Goal: Task Accomplishment & Management: Use online tool/utility

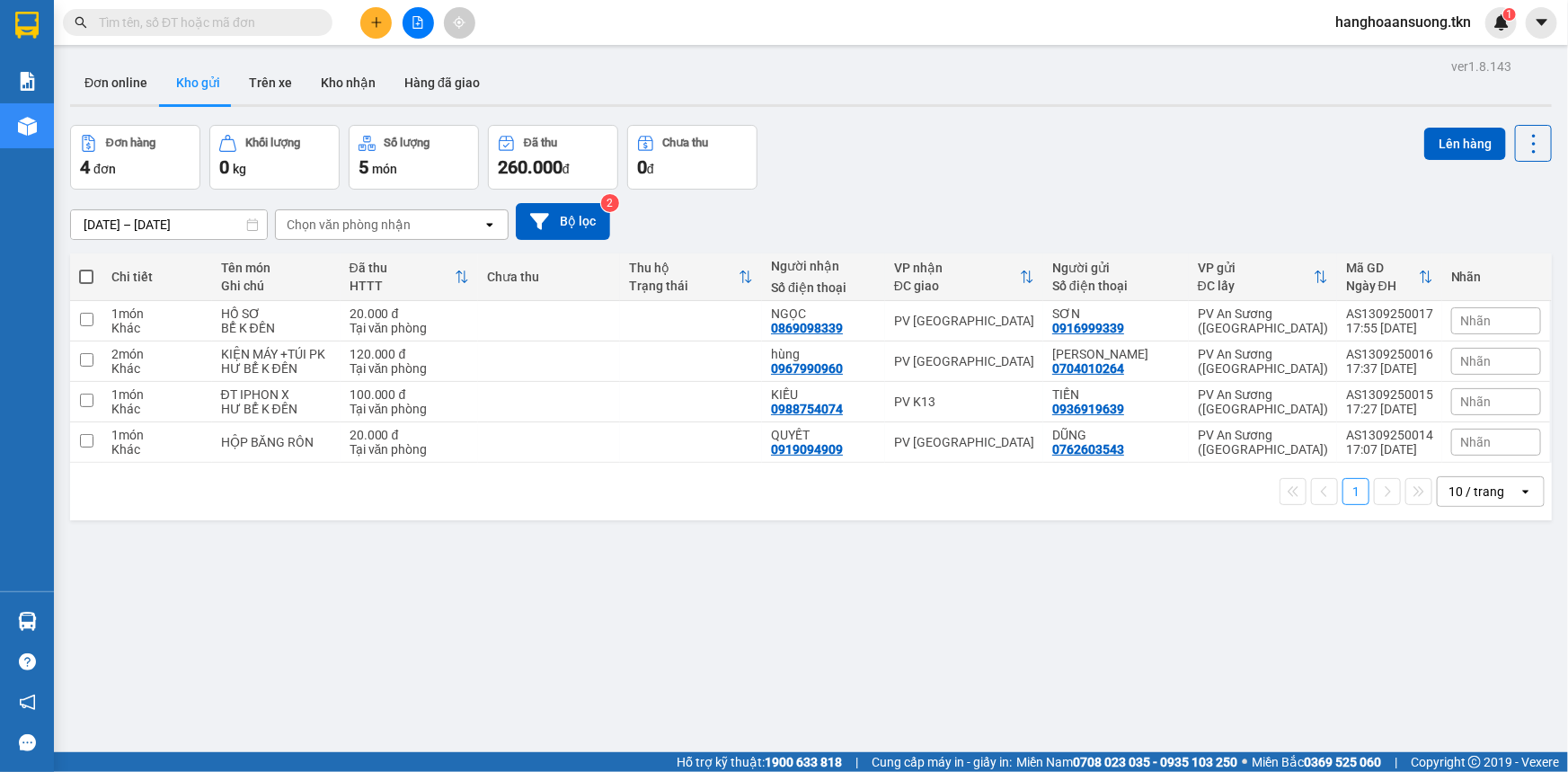
click at [204, 73] on button "Kho gửi" at bounding box center [198, 83] width 73 height 43
click at [199, 81] on button "Kho gửi" at bounding box center [198, 83] width 73 height 43
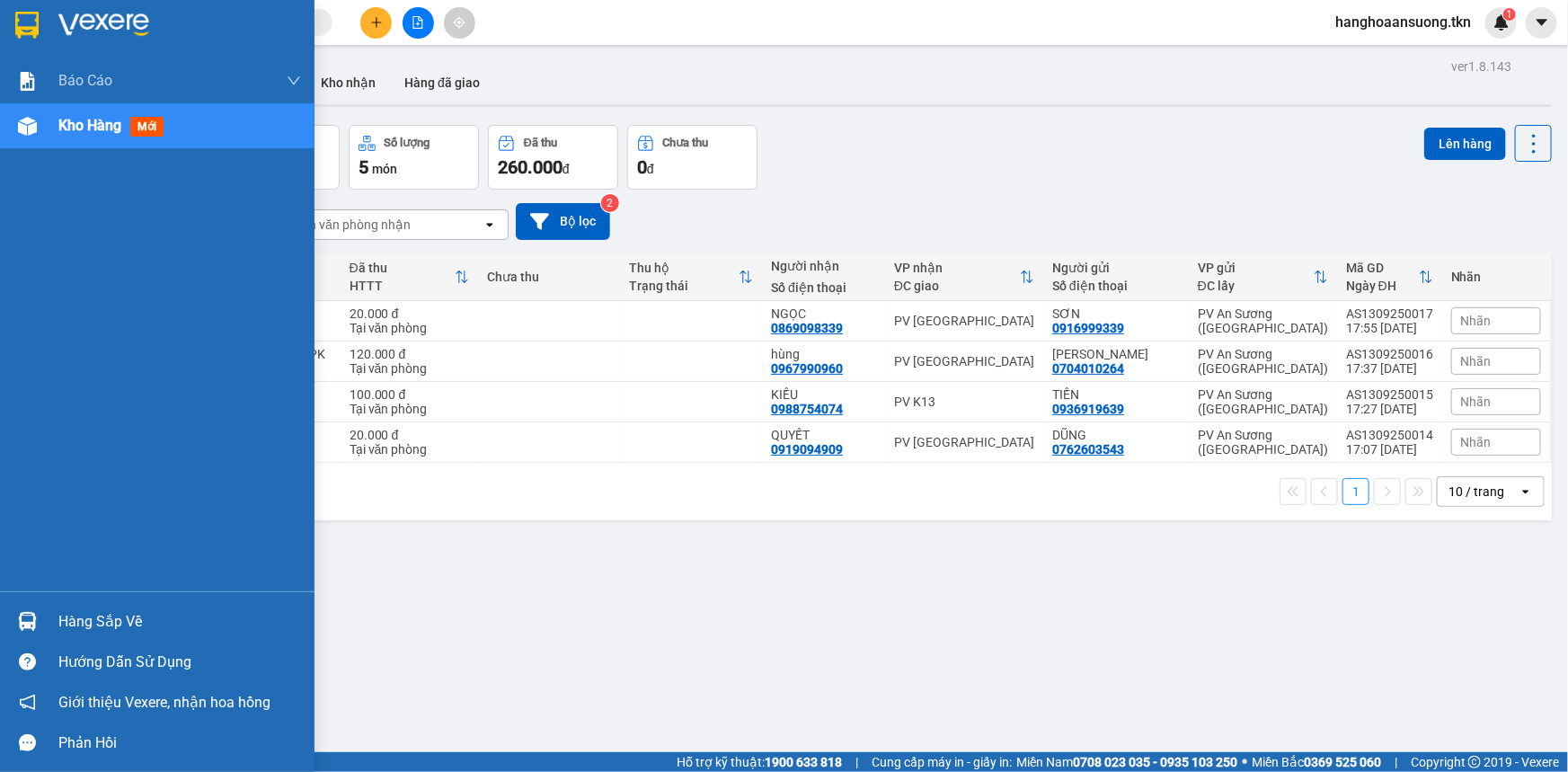
click at [26, 616] on img at bounding box center [27, 621] width 19 height 19
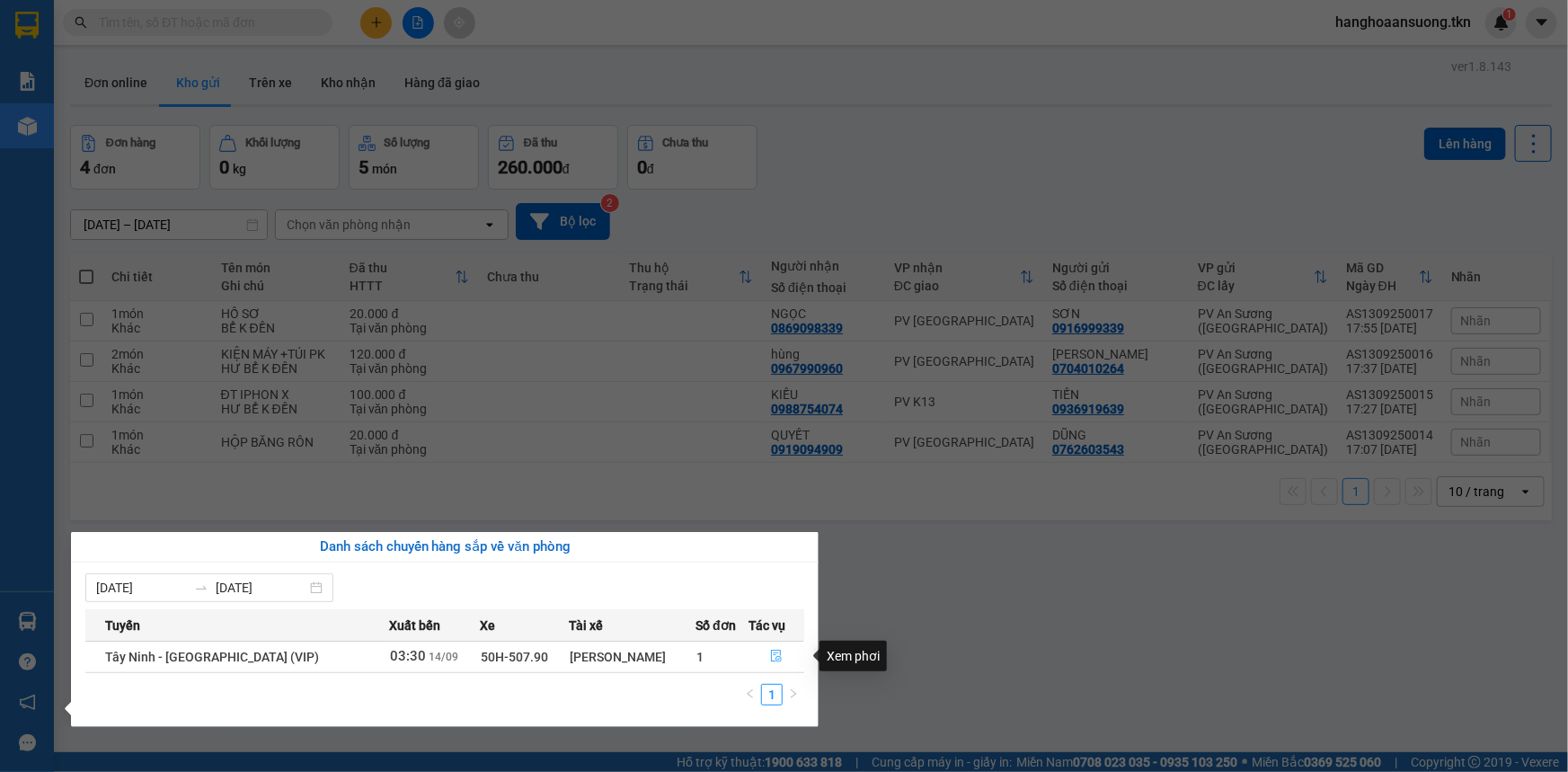
click at [771, 651] on icon "file-done" at bounding box center [777, 656] width 11 height 13
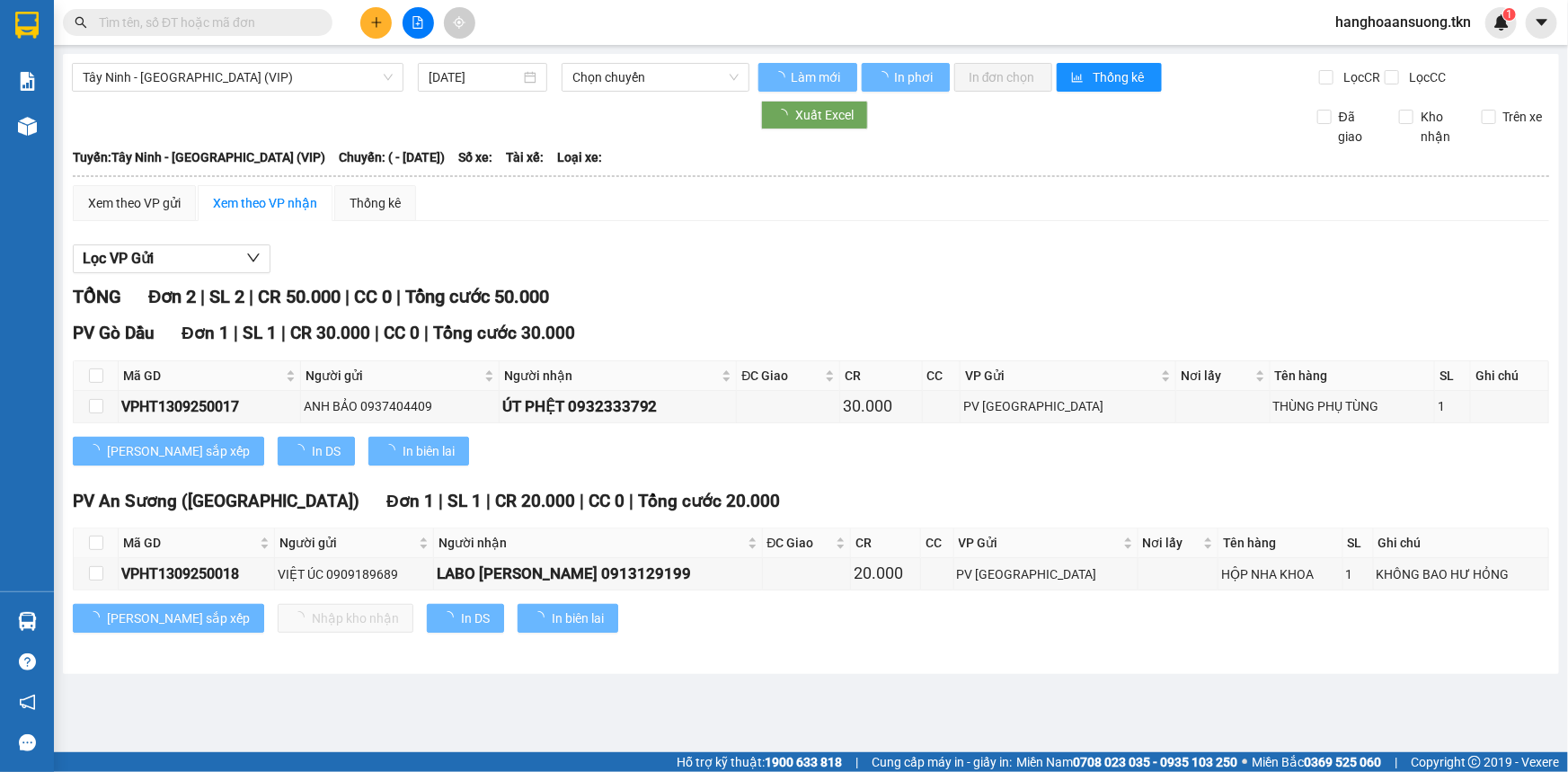
type input "14/09/2025"
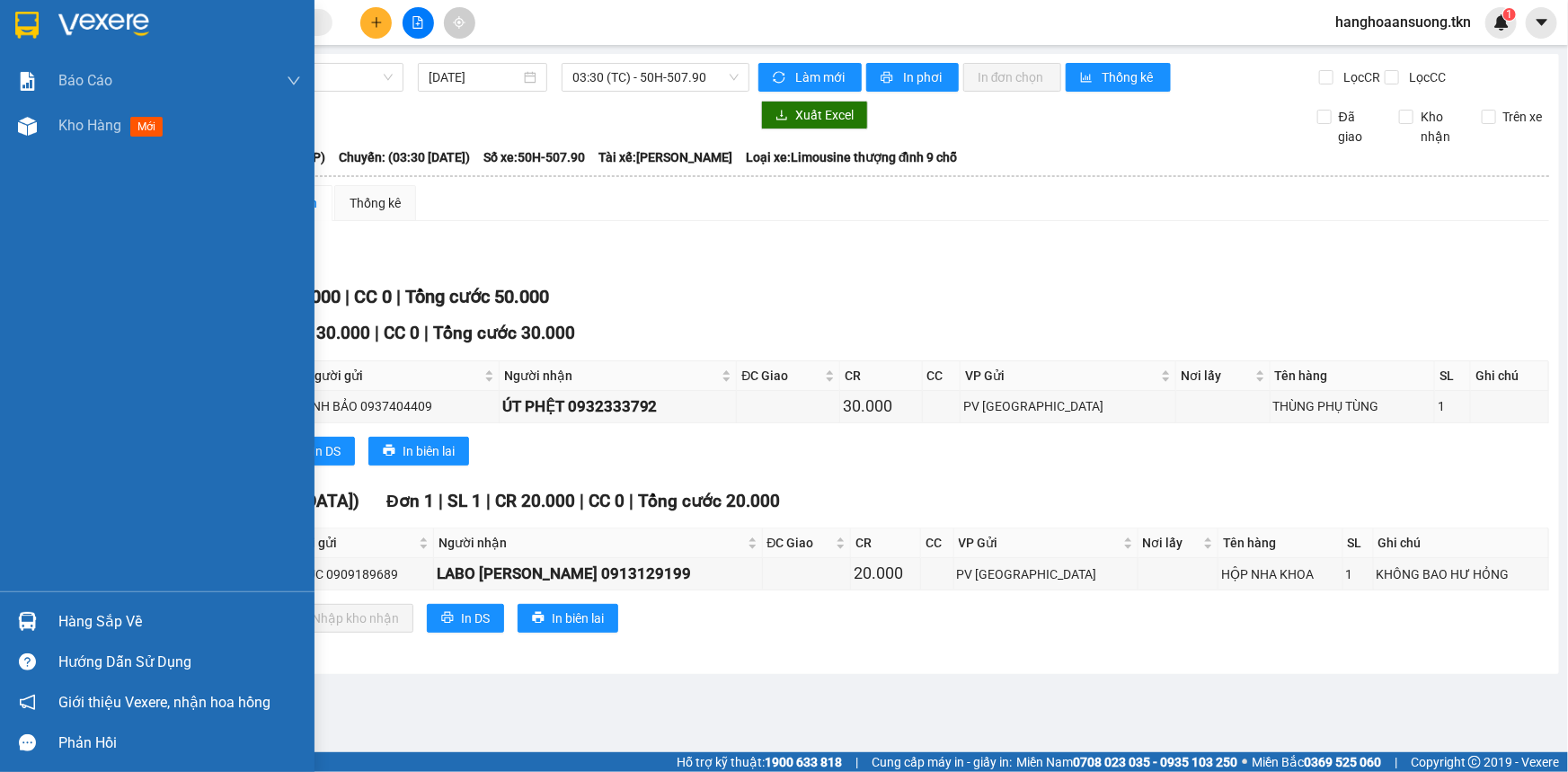
click at [25, 21] on img at bounding box center [26, 25] width 23 height 27
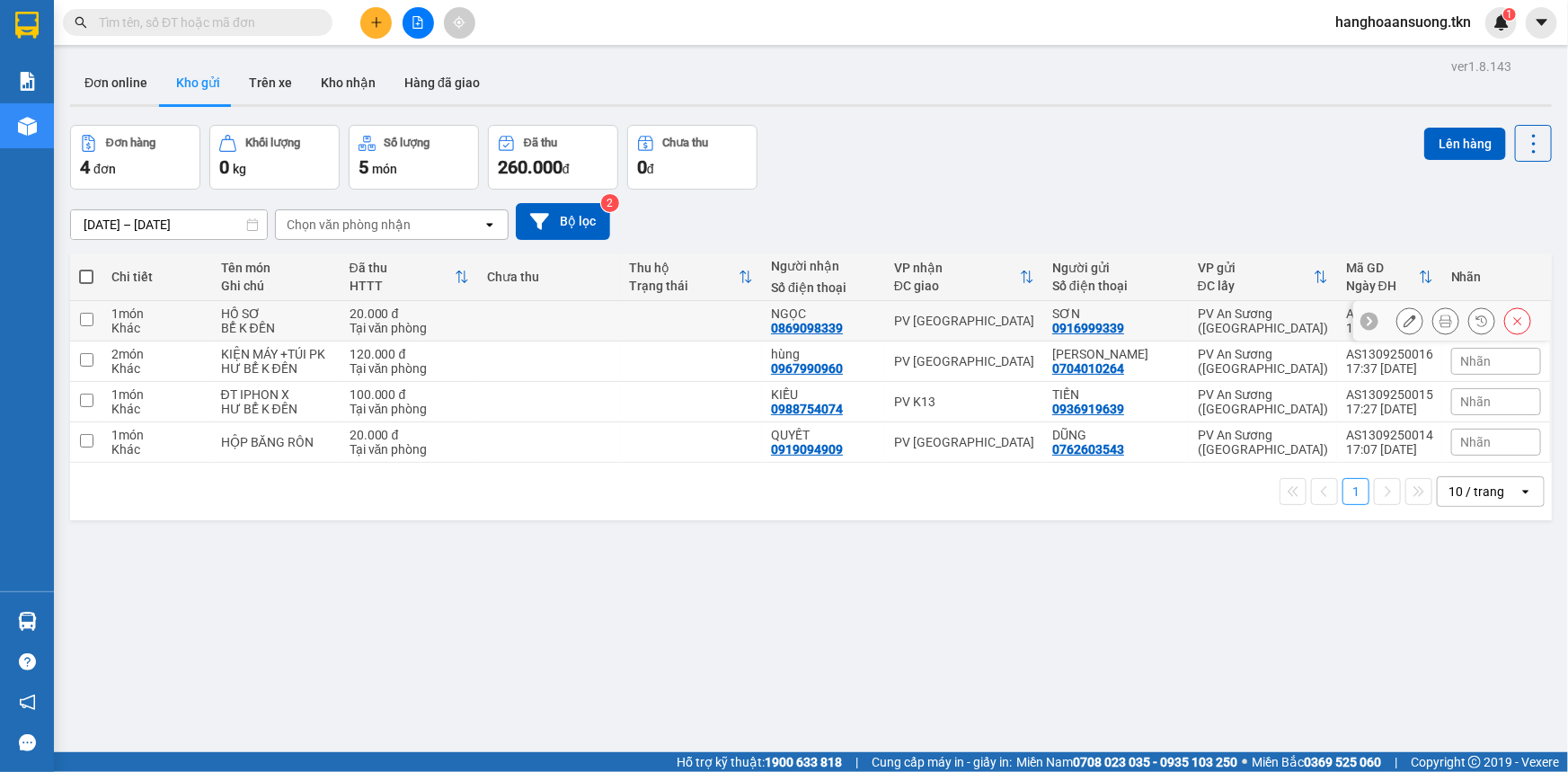
click at [250, 322] on div "BỂ K ĐỀN" at bounding box center [276, 327] width 111 height 14
checkbox input "true"
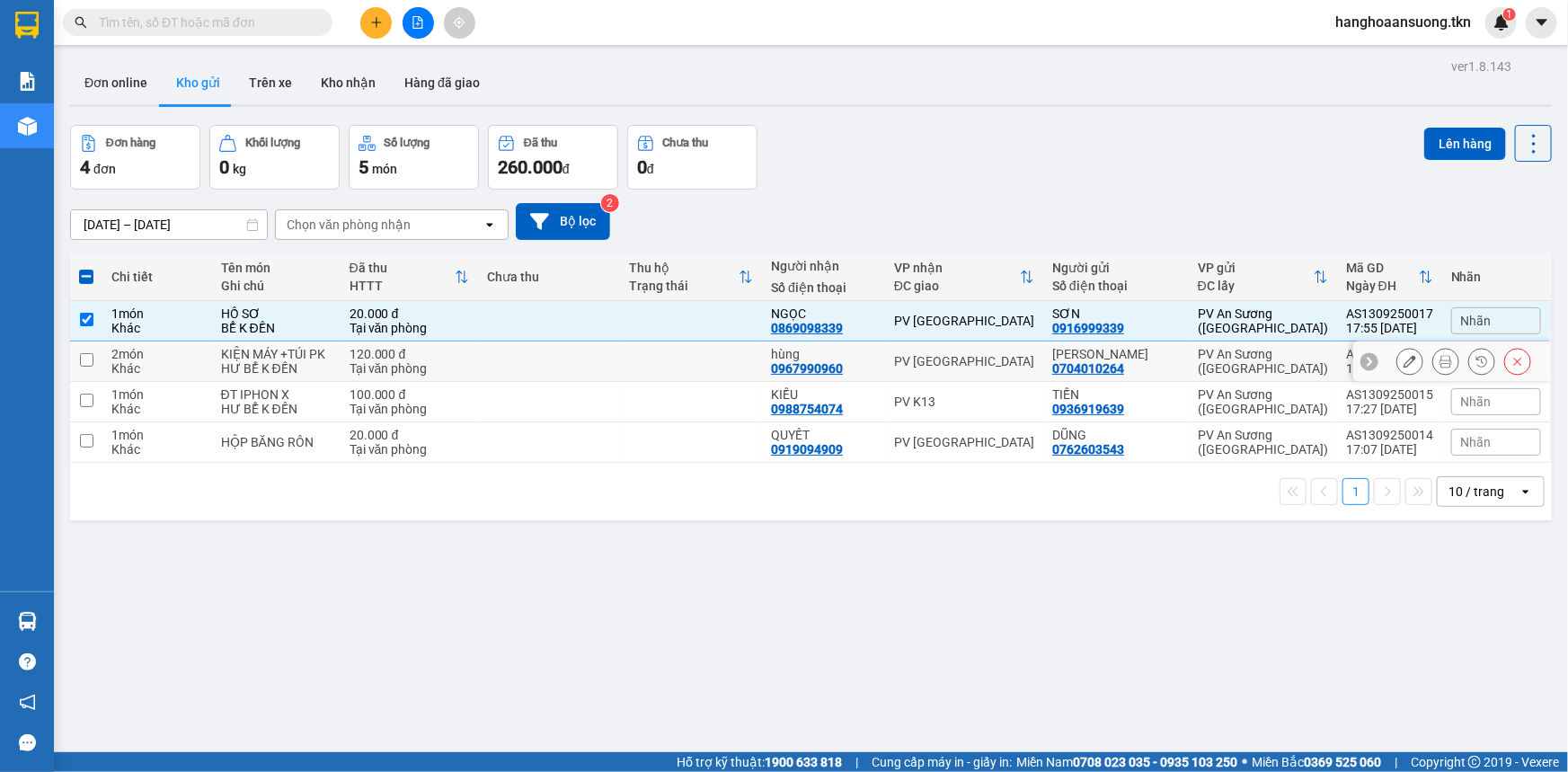
click at [252, 361] on div "HƯ BỂ K ĐỀN" at bounding box center [276, 368] width 111 height 14
checkbox input "true"
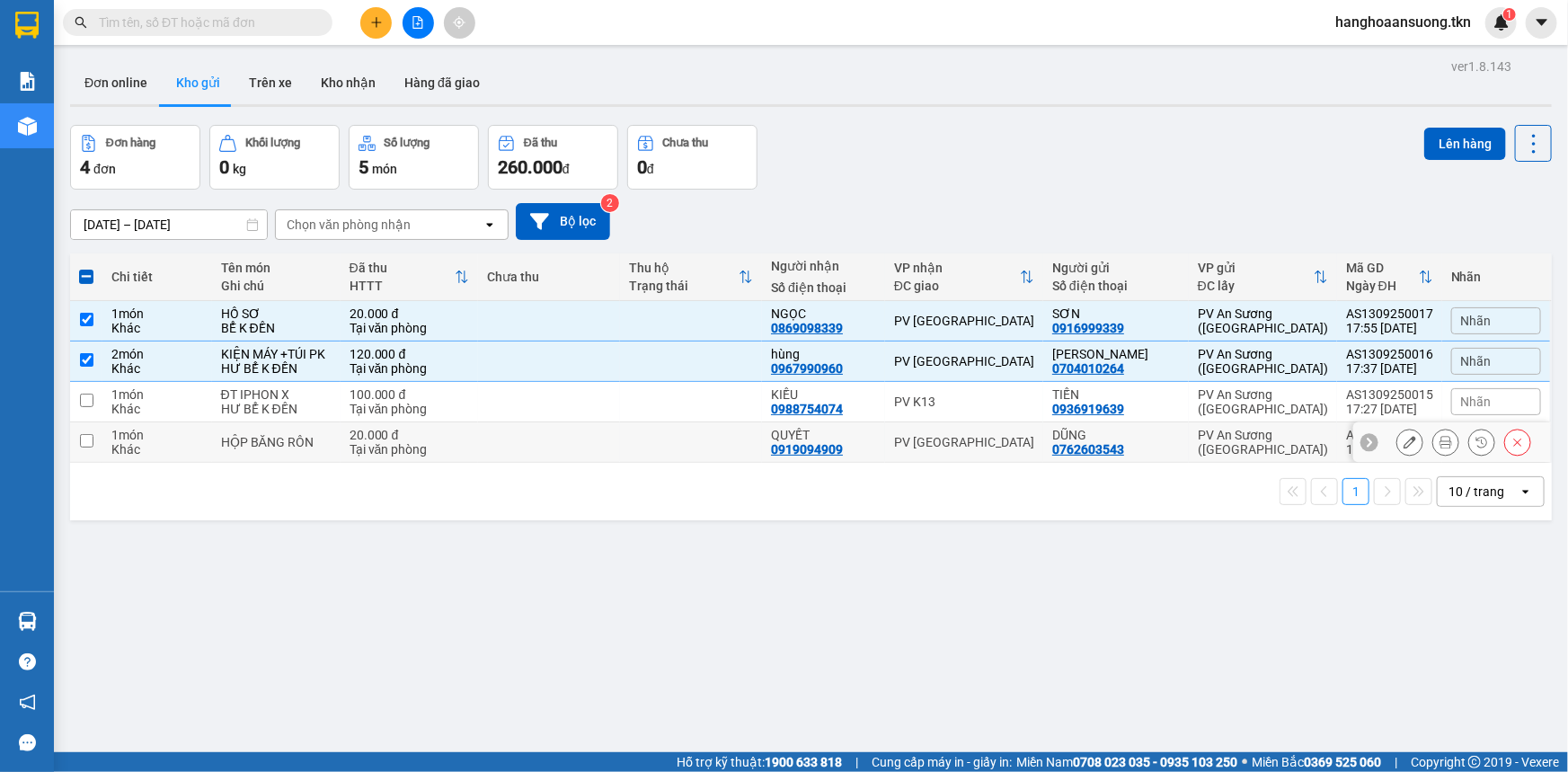
click at [254, 446] on div "HỘP BĂNG RÔN" at bounding box center [276, 441] width 111 height 14
checkbox input "true"
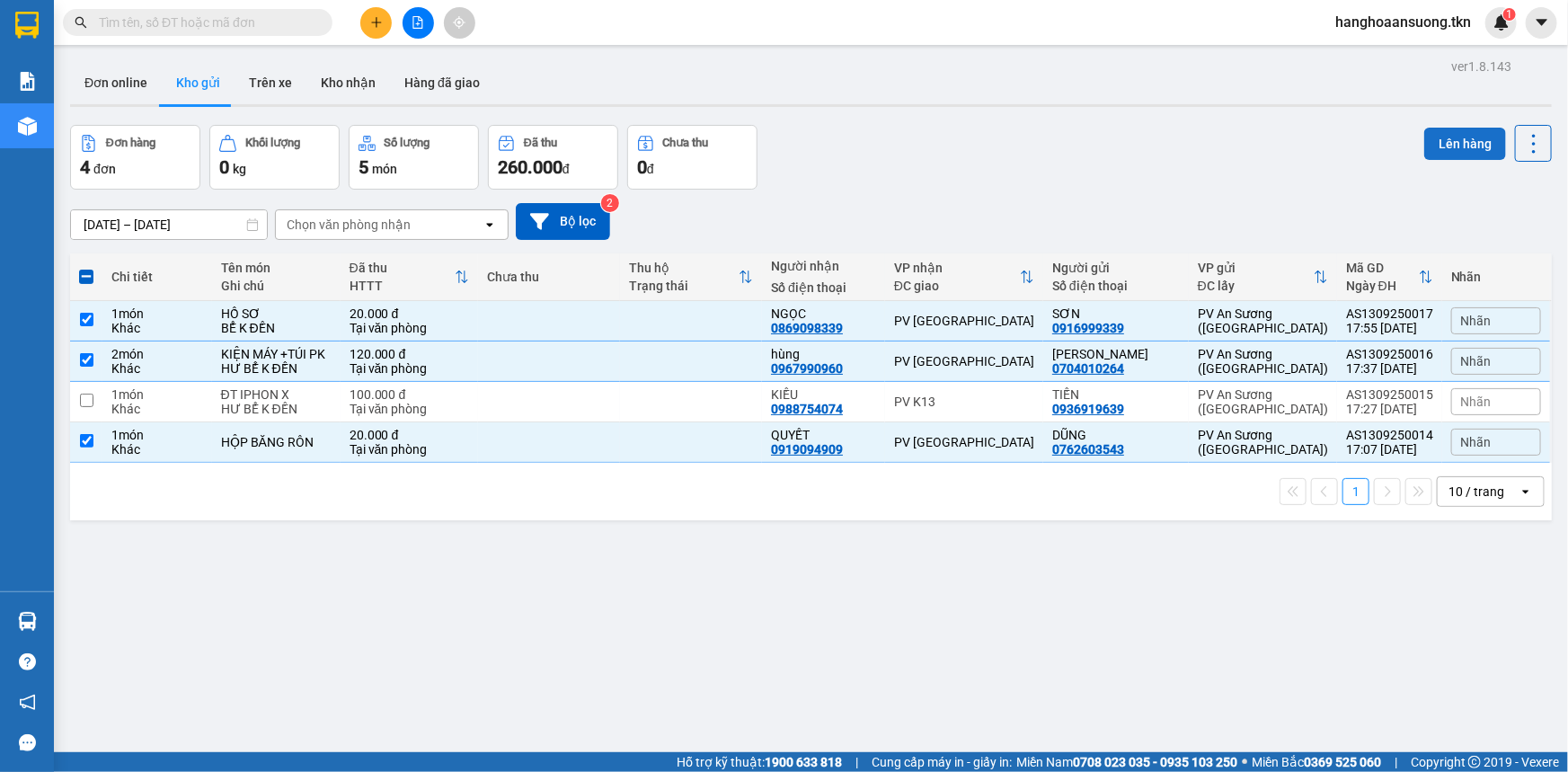
click at [1438, 140] on button "Lên hàng" at bounding box center [1466, 143] width 82 height 33
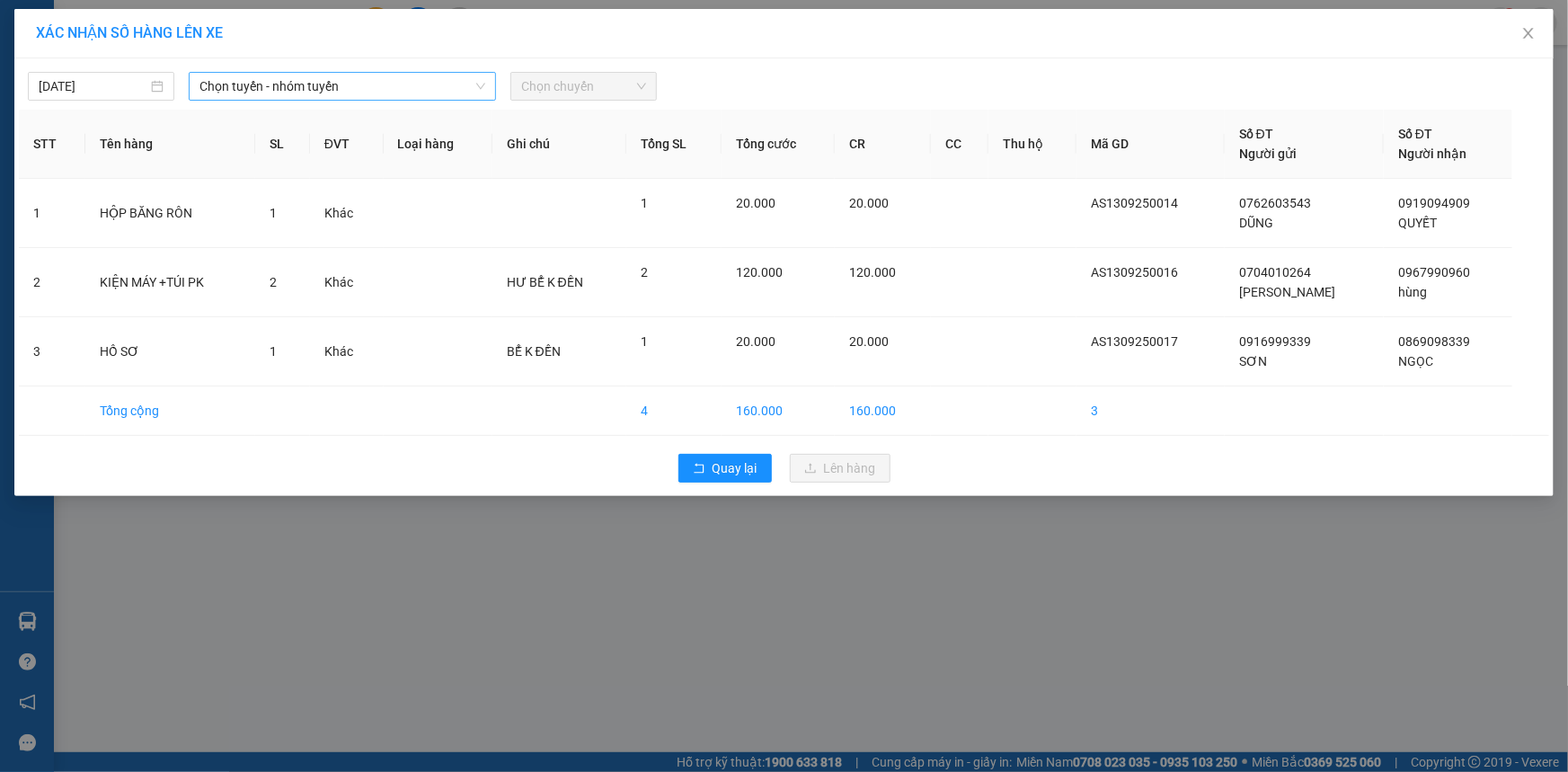
click at [279, 88] on span "Chọn tuyến - nhóm tuyến" at bounding box center [342, 86] width 286 height 27
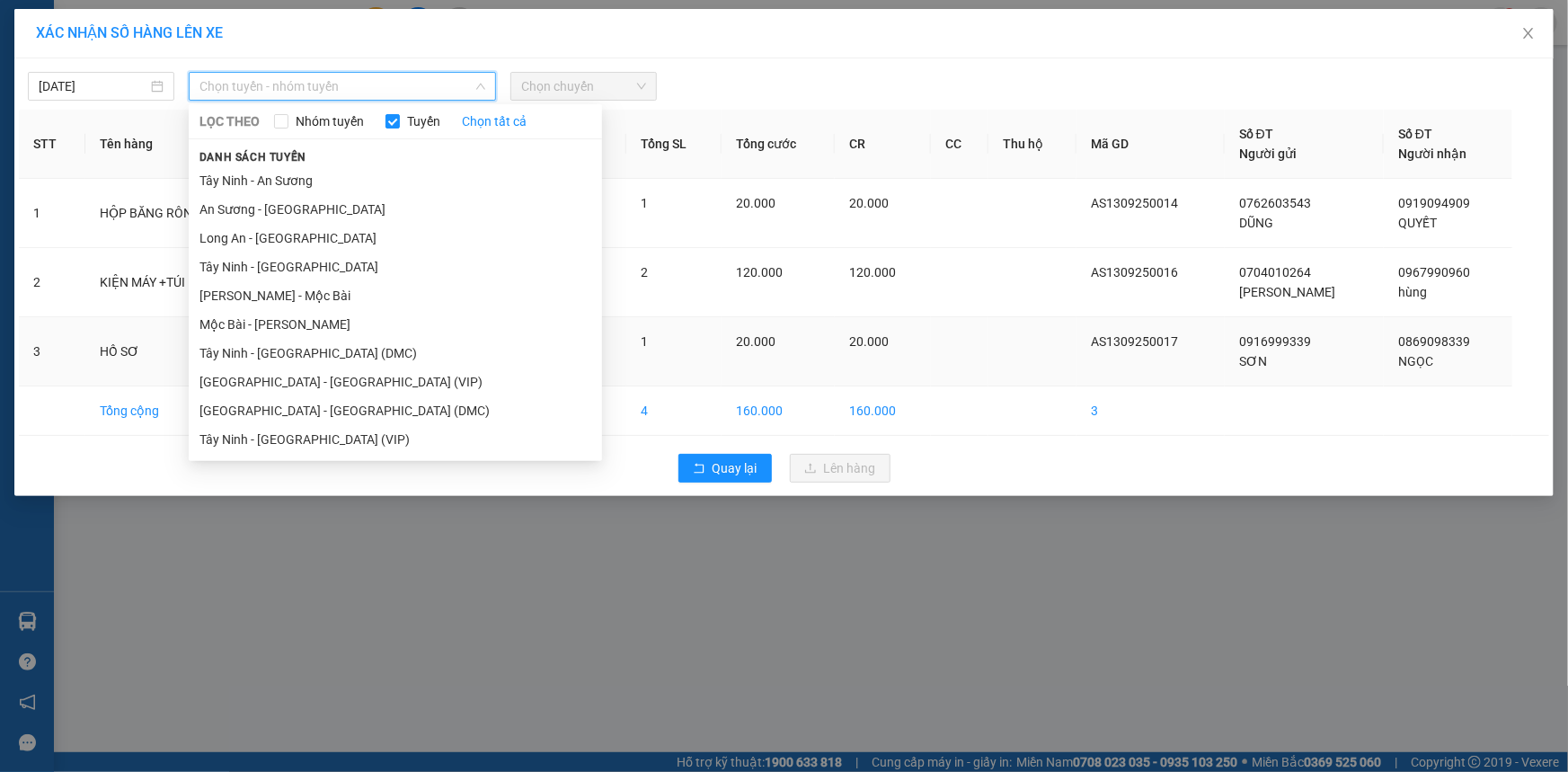
click at [290, 373] on li "Sài Gòn - Tây Ninh (VIP)" at bounding box center [396, 382] width 414 height 29
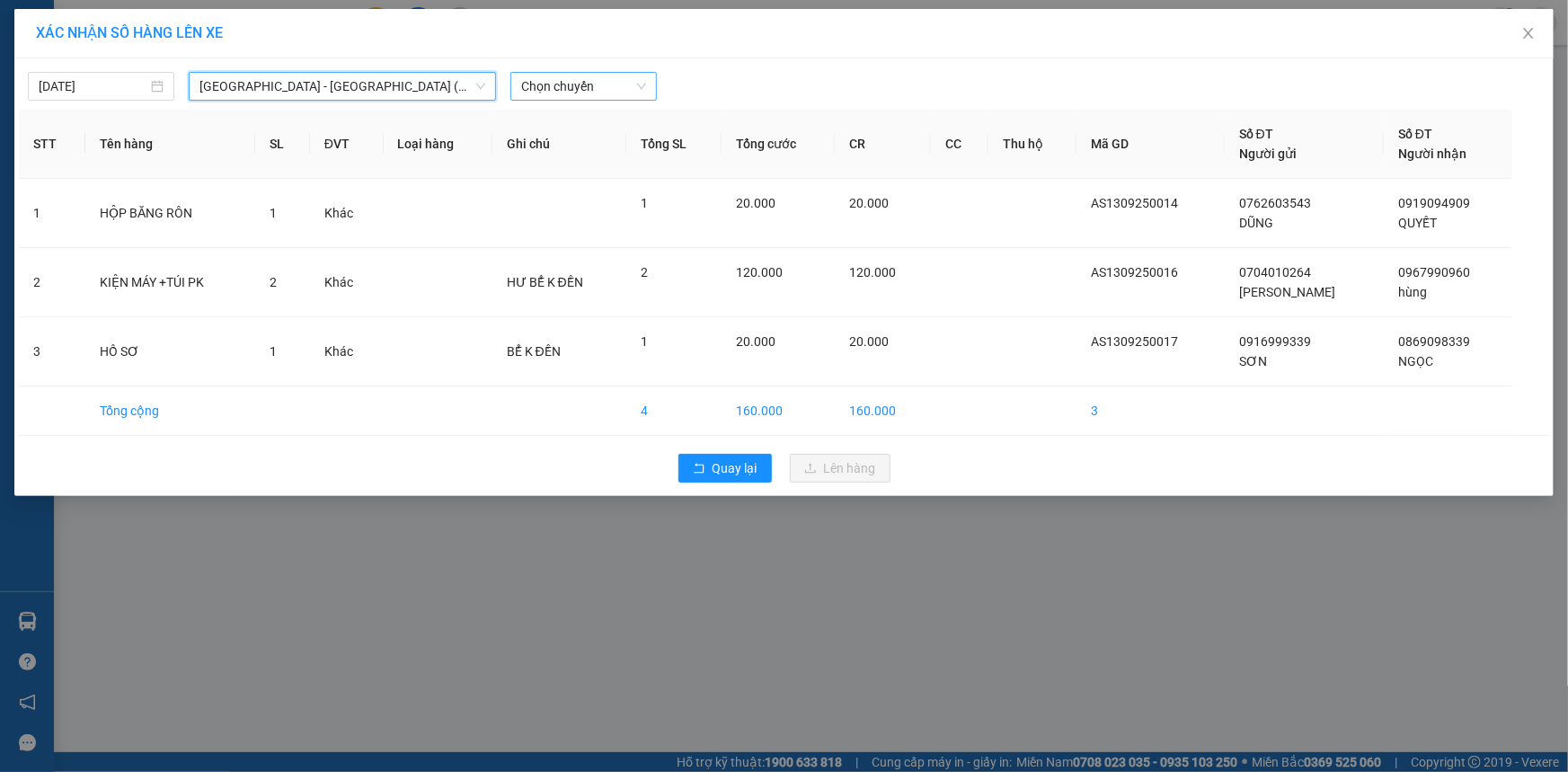
click at [567, 85] on span "Chọn chuyến" at bounding box center [584, 86] width 125 height 27
type input "50816"
click at [592, 117] on div "04:40 - 50H-508.16" at bounding box center [592, 122] width 140 height 20
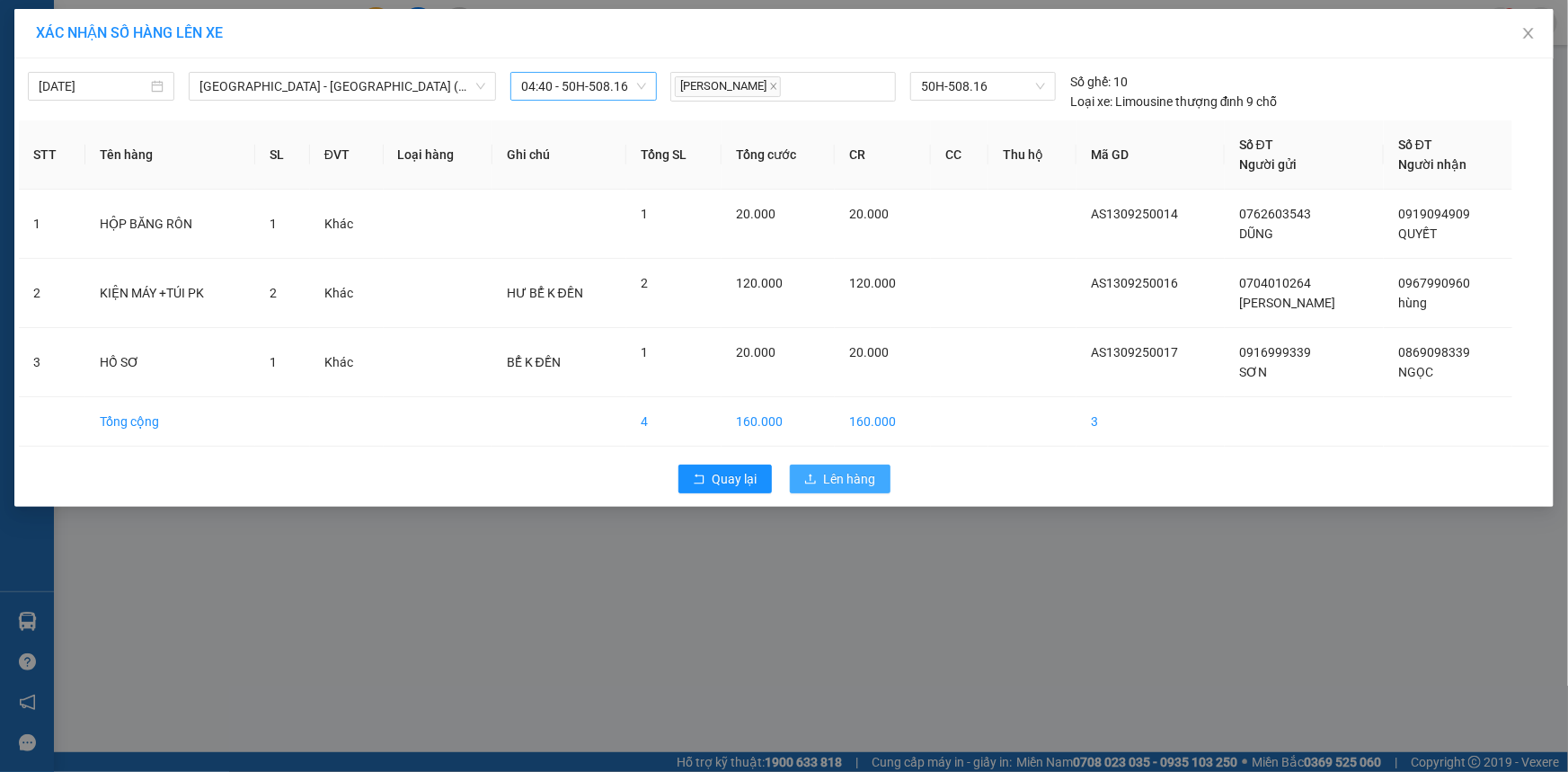
click at [855, 475] on span "Lên hàng" at bounding box center [851, 479] width 52 height 20
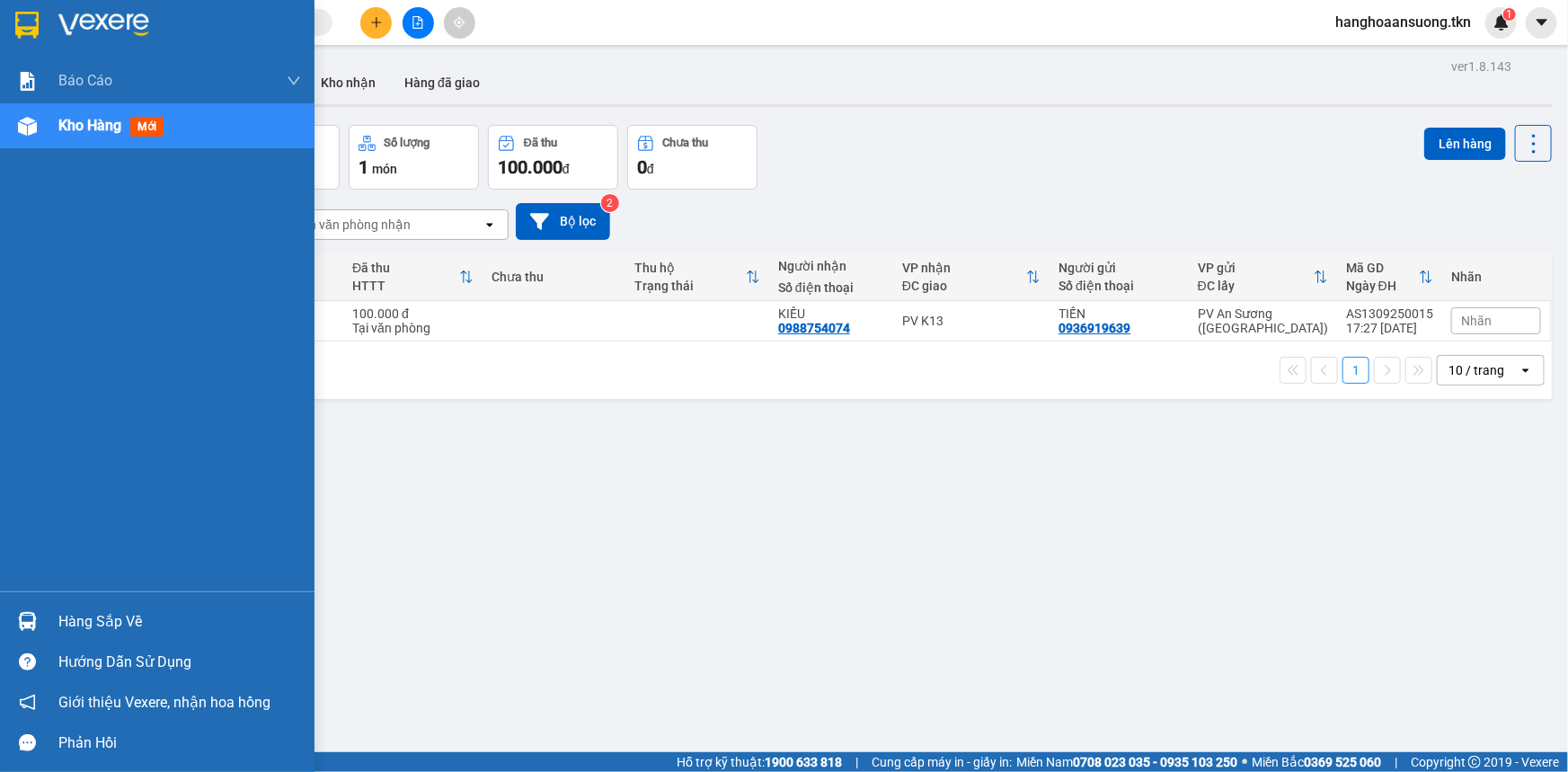
click at [61, 608] on div "Hàng sắp về" at bounding box center [180, 621] width 242 height 27
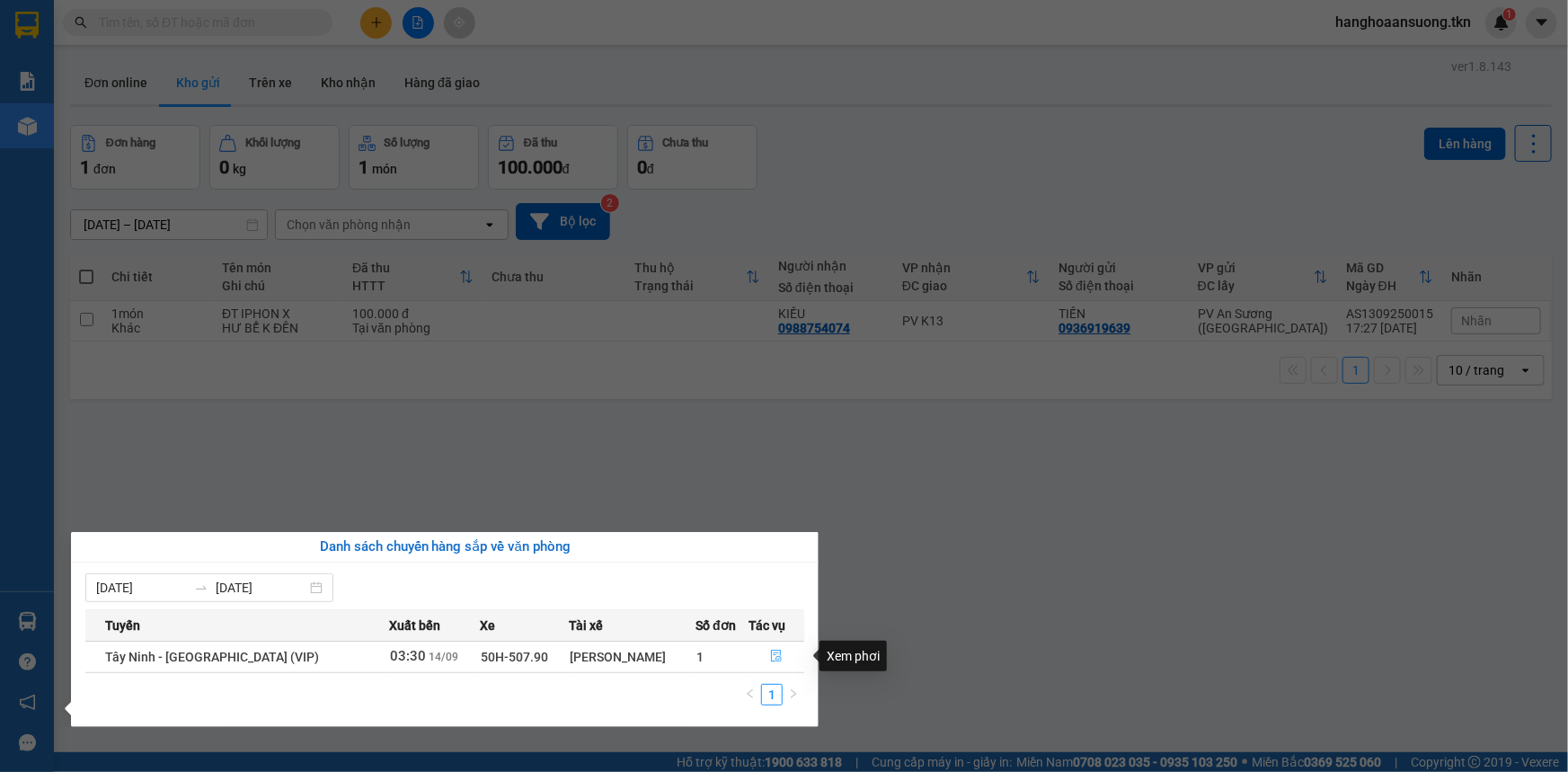
click at [771, 657] on icon "file-done" at bounding box center [777, 656] width 11 height 13
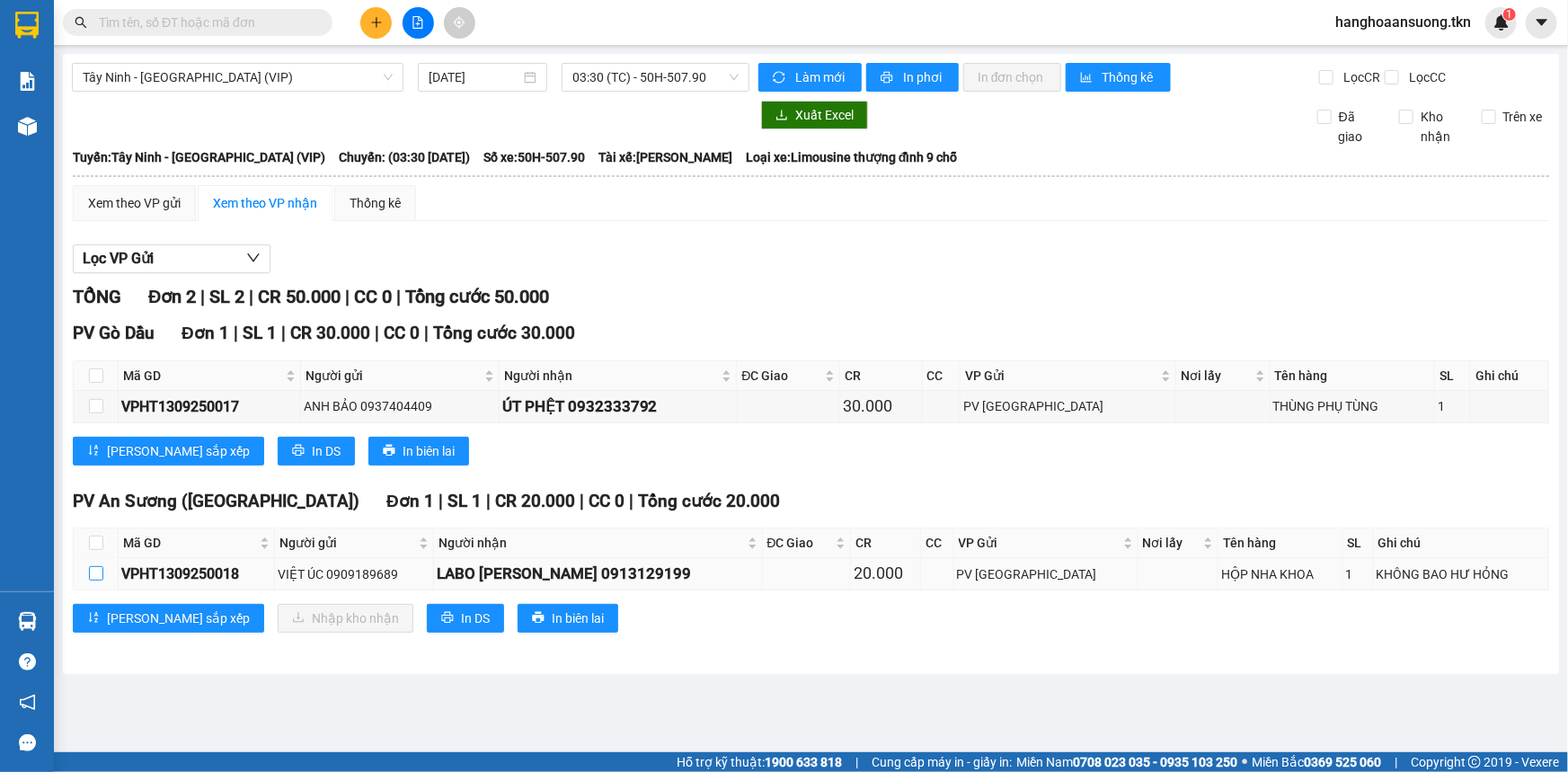
click at [94, 571] on input "checkbox" at bounding box center [96, 573] width 14 height 14
checkbox input "true"
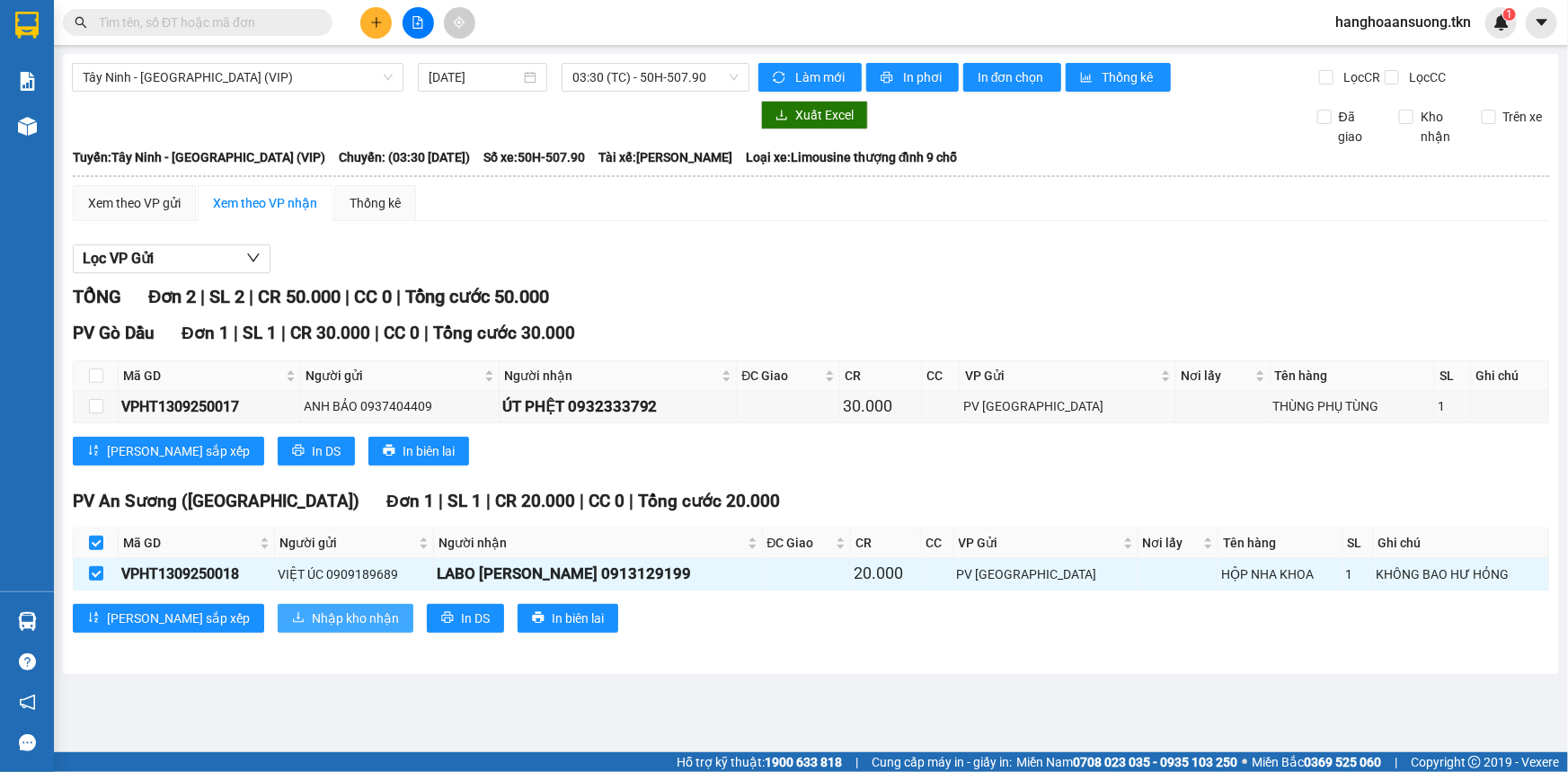
click at [312, 617] on span "Nhập kho nhận" at bounding box center [356, 617] width 88 height 20
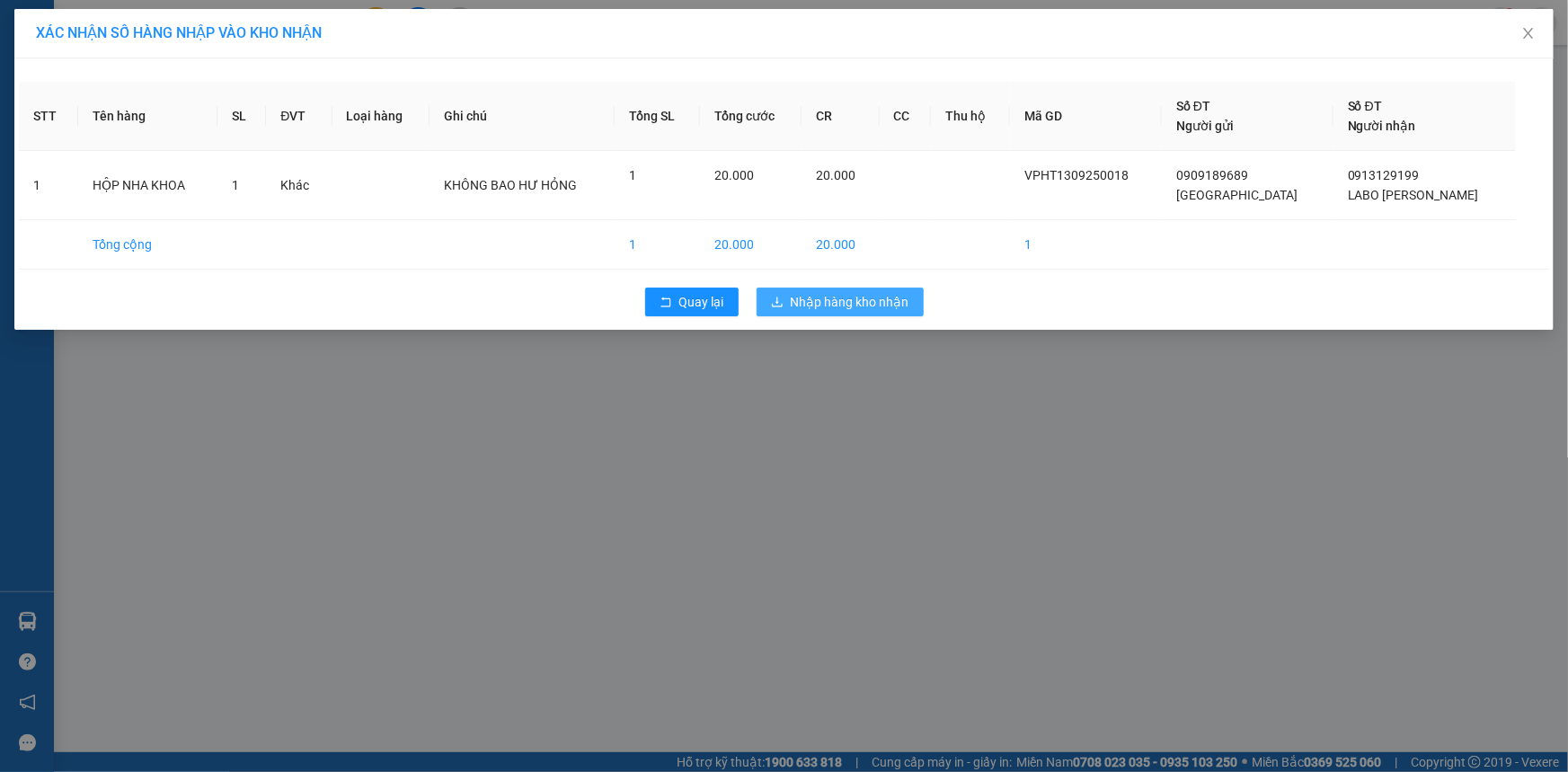
click at [852, 302] on span "Nhập hàng kho nhận" at bounding box center [850, 302] width 118 height 20
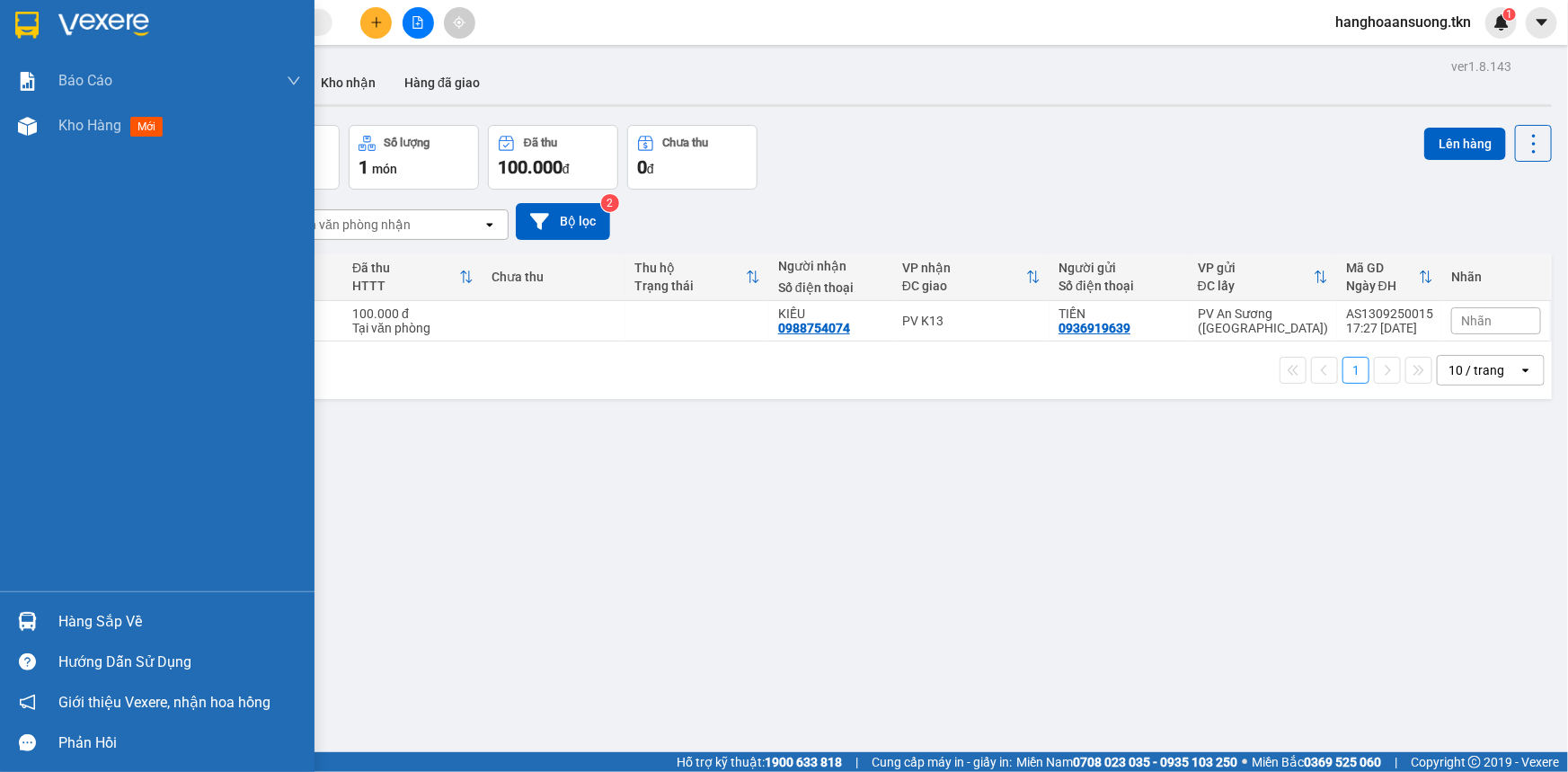
click at [42, 603] on div "Hàng sắp về" at bounding box center [157, 620] width 315 height 40
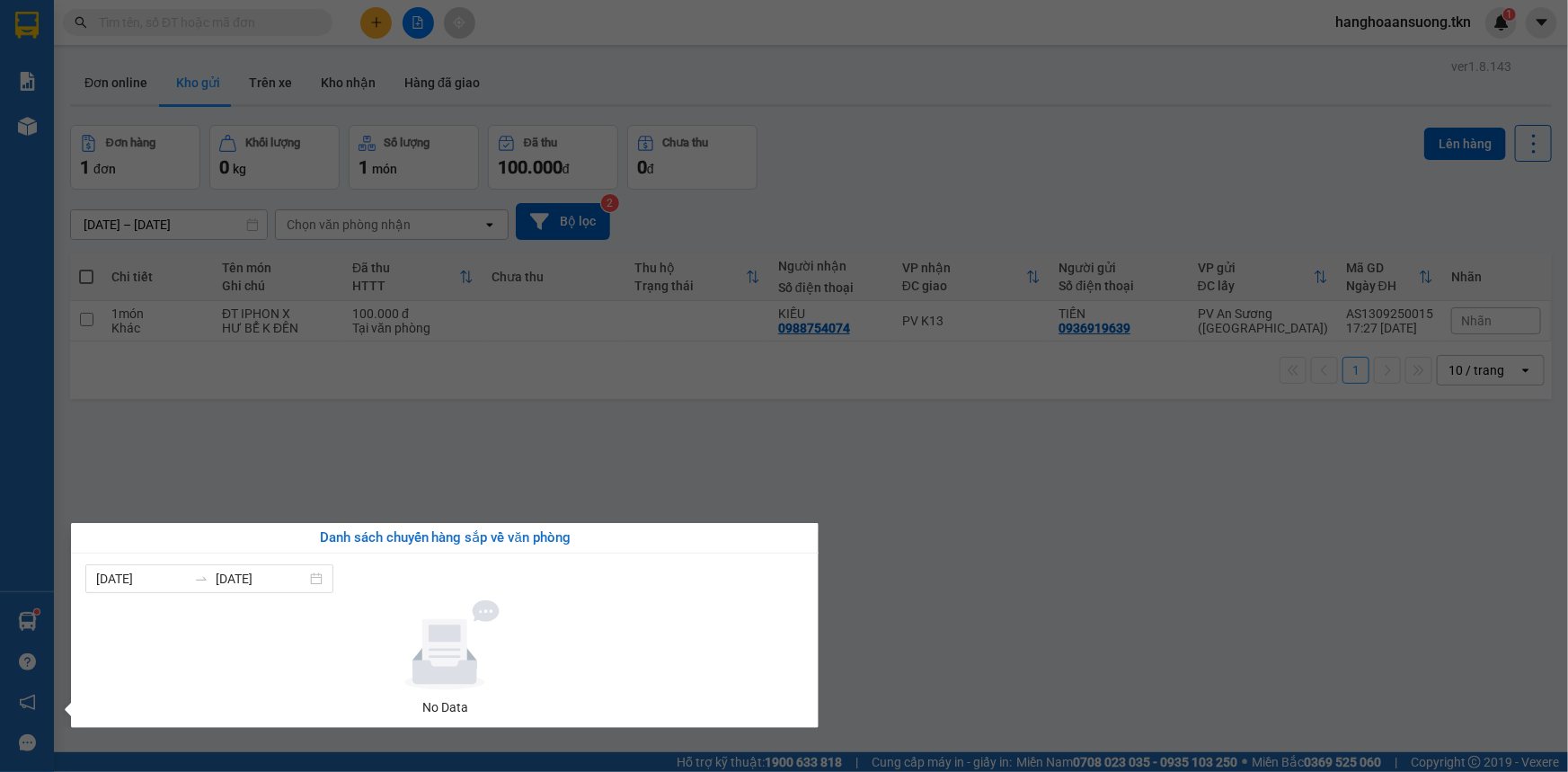
click at [980, 600] on section "Kết quả tìm kiếm ( 0 ) Bộ lọc No Data hanghoaansuong.tkn 1 Báo cáo Mẫu 1: Báo c…" at bounding box center [784, 386] width 1568 height 772
